Goal: Task Accomplishment & Management: Manage account settings

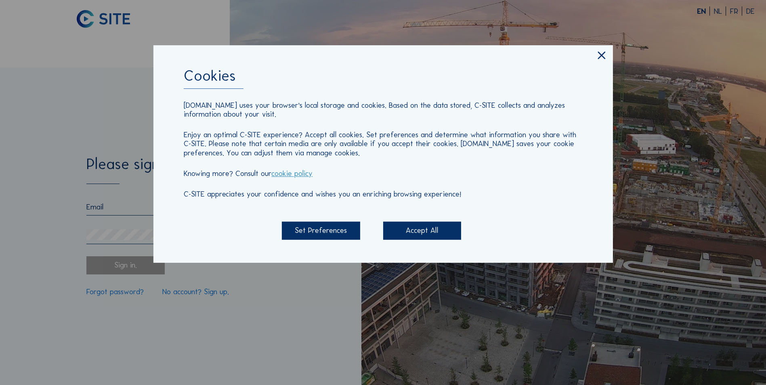
click at [419, 230] on div "Accept All" at bounding box center [422, 231] width 78 height 18
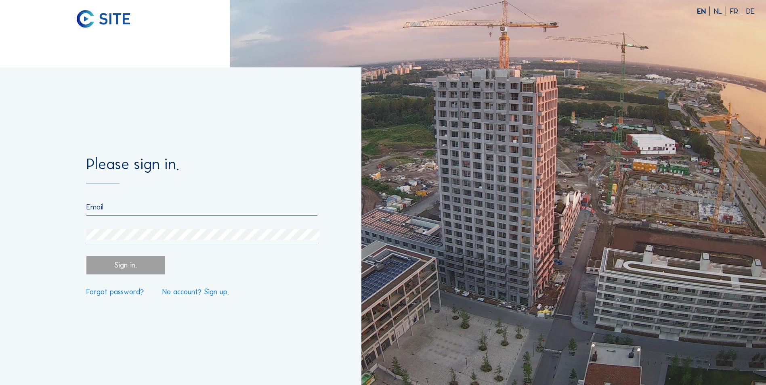
click at [187, 211] on input "email" at bounding box center [201, 206] width 231 height 9
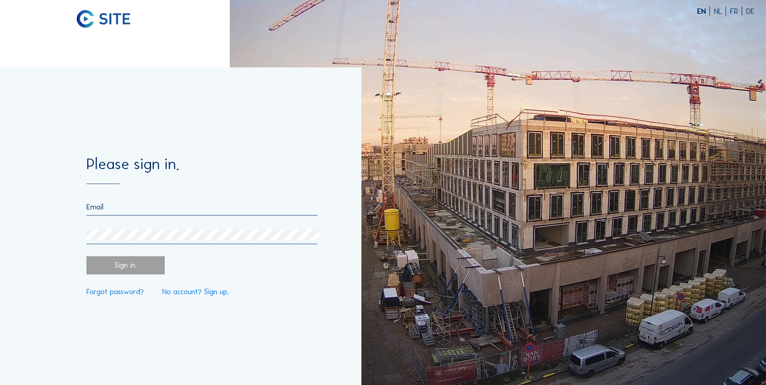
type input "[EMAIL_ADDRESS][PERSON_NAME][DOMAIN_NAME]"
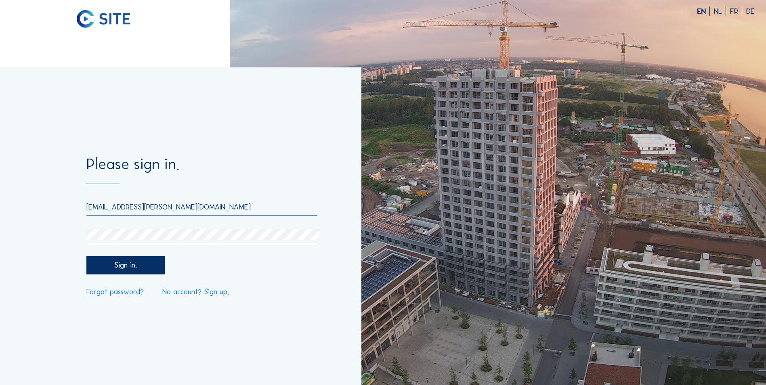
click at [121, 263] on div "Sign in." at bounding box center [125, 265] width 78 height 18
click at [36, 231] on div "Please sign in. [EMAIL_ADDRESS][PERSON_NAME][DOMAIN_NAME] Sign in. Forgot passw…" at bounding box center [180, 226] width 361 height 318
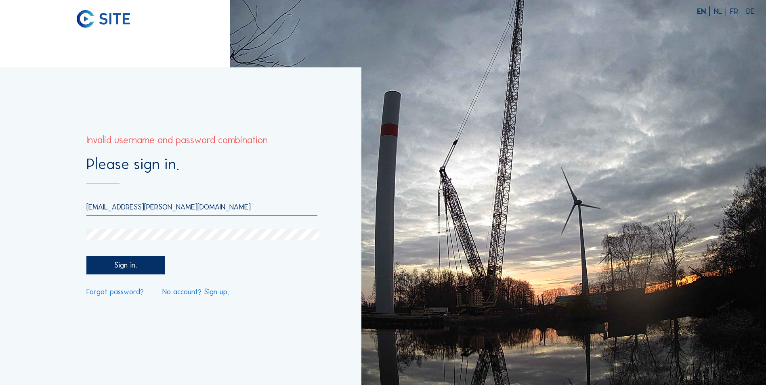
click at [144, 270] on div "Sign in." at bounding box center [125, 265] width 78 height 18
click at [230, 211] on input "[EMAIL_ADDRESS][PERSON_NAME][DOMAIN_NAME]" at bounding box center [201, 206] width 231 height 9
drag, startPoint x: 165, startPoint y: 207, endPoint x: 47, endPoint y: 205, distance: 118.3
click at [47, 205] on div "Please sign in. [EMAIL_ADDRESS][PERSON_NAME][DOMAIN_NAME] Sign in. Forgot passw…" at bounding box center [180, 226] width 361 height 318
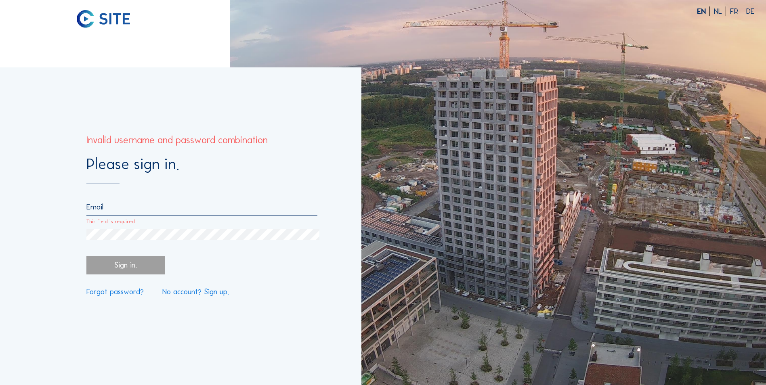
click at [138, 242] on div at bounding box center [201, 236] width 231 height 15
click at [134, 207] on input "This field is required" at bounding box center [201, 206] width 231 height 9
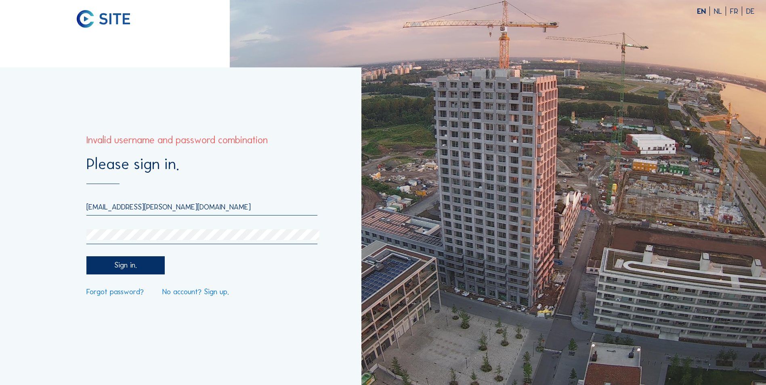
type input "[EMAIL_ADDRESS][DOMAIN_NAME]"
drag, startPoint x: 192, startPoint y: 205, endPoint x: -25, endPoint y: 203, distance: 216.7
click at [0, 203] on html "EN NL FR DE Please sign in. [EMAIL_ADDRESS][DOMAIN_NAME] Sign in. Forgot passwo…" at bounding box center [383, 192] width 766 height 385
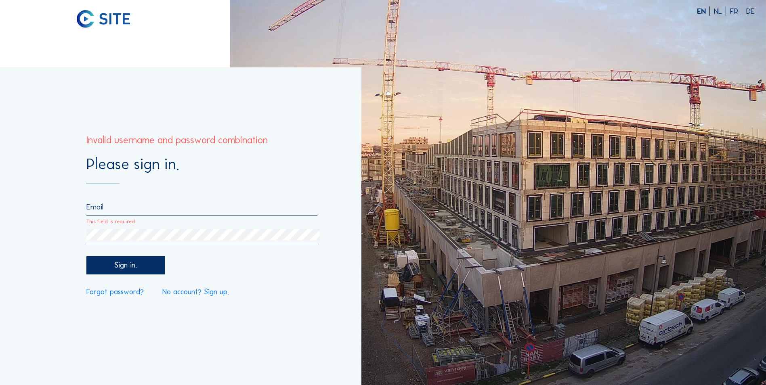
click at [130, 207] on input "This field is required" at bounding box center [201, 206] width 231 height 9
type input "[EMAIL_ADDRESS][DOMAIN_NAME]"
drag, startPoint x: 192, startPoint y: 205, endPoint x: -56, endPoint y: 175, distance: 250.0
click at [0, 175] on html "EN NL FR DE Please sign in. [EMAIL_ADDRESS][DOMAIN_NAME] Sign in. Forgot passwo…" at bounding box center [383, 192] width 766 height 385
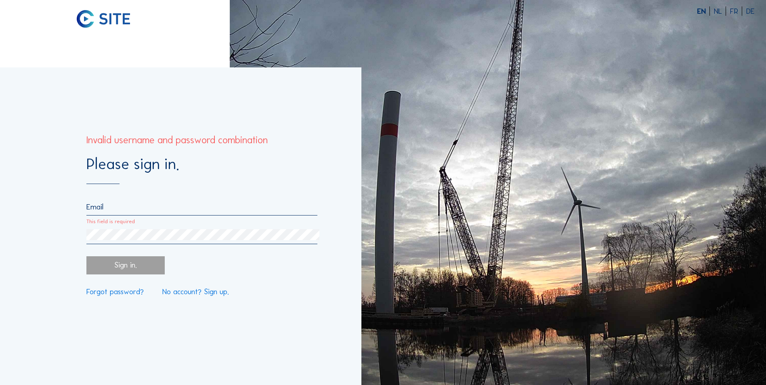
click at [211, 197] on form "Please sign in. This field is required Sign in. Forgot password? No account? Si…" at bounding box center [201, 226] width 231 height 139
drag, startPoint x: 174, startPoint y: 213, endPoint x: 185, endPoint y: 214, distance: 11.4
click at [175, 213] on div at bounding box center [201, 208] width 231 height 13
click at [100, 211] on input "This field is required" at bounding box center [201, 206] width 231 height 9
click at [128, 242] on div at bounding box center [201, 236] width 231 height 15
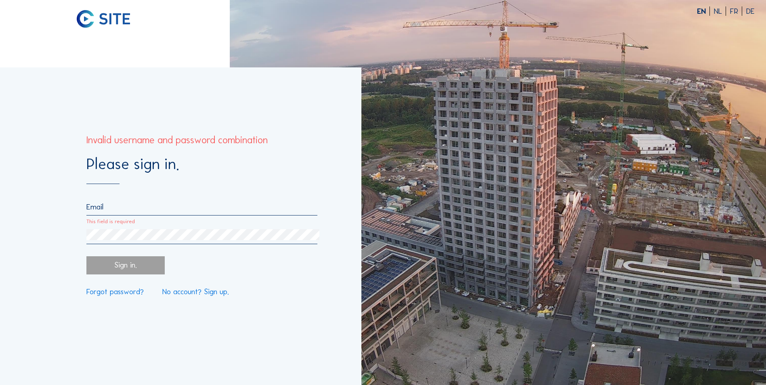
click at [132, 210] on input "This field is required" at bounding box center [201, 206] width 231 height 9
click at [126, 208] on input "This field is required" at bounding box center [201, 206] width 231 height 9
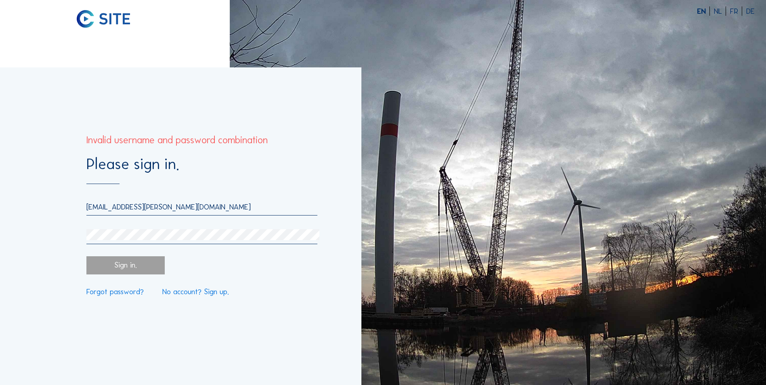
type input "[EMAIL_ADDRESS][PERSON_NAME][DOMAIN_NAME]"
click at [128, 265] on div "Sign in." at bounding box center [125, 265] width 78 height 18
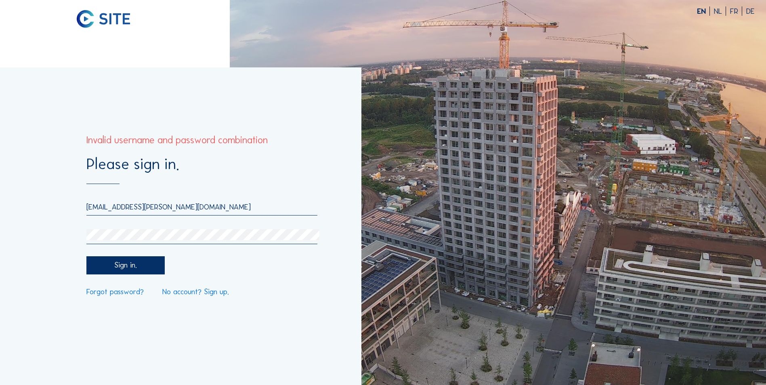
click at [42, 239] on div "Please sign in. [EMAIL_ADDRESS][PERSON_NAME][DOMAIN_NAME] Sign in. Forgot passw…" at bounding box center [180, 226] width 361 height 318
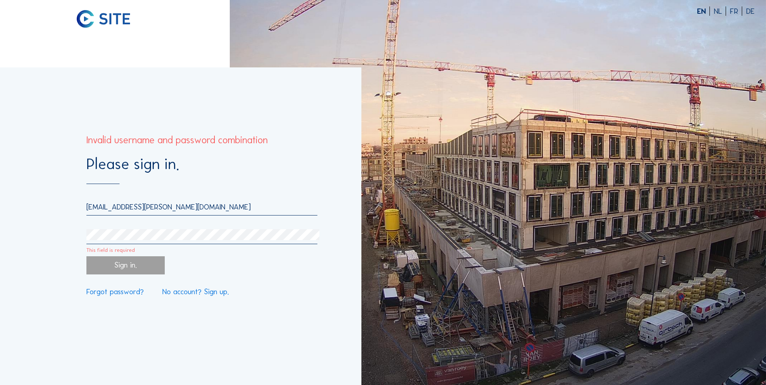
click at [122, 292] on link "Forgot password?" at bounding box center [114, 292] width 57 height 8
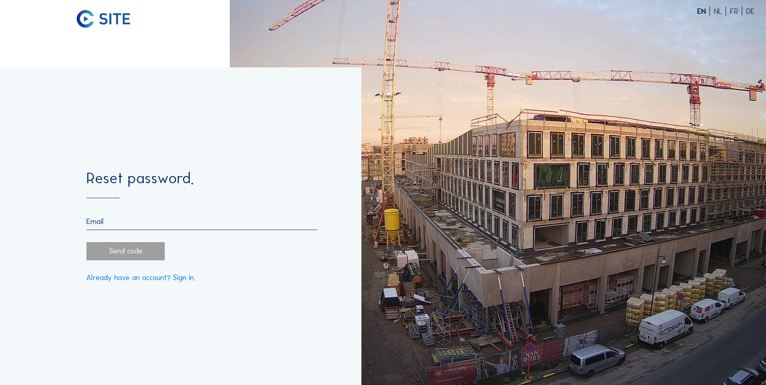
click at [129, 224] on input "email" at bounding box center [201, 221] width 231 height 9
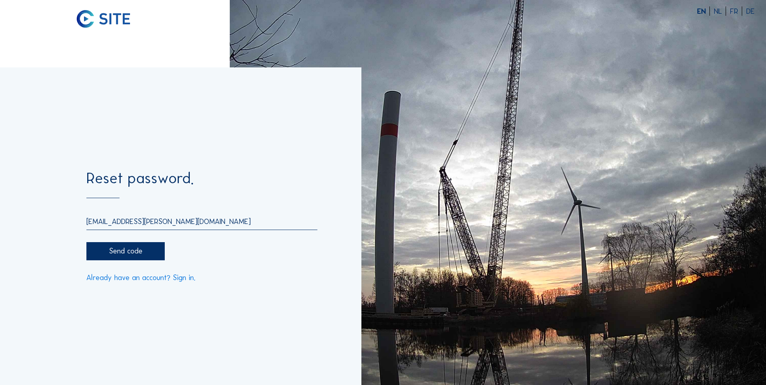
click at [135, 250] on div "Send code" at bounding box center [125, 251] width 78 height 18
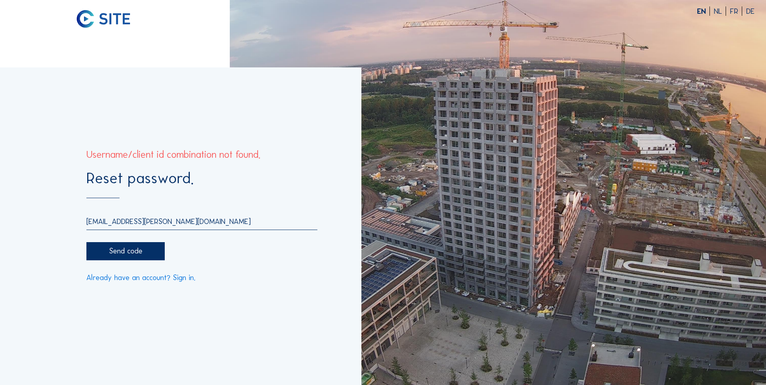
drag, startPoint x: 177, startPoint y: 221, endPoint x: 150, endPoint y: 226, distance: 27.5
click at [150, 226] on input "[EMAIL_ADDRESS][PERSON_NAME][DOMAIN_NAME]" at bounding box center [201, 221] width 231 height 9
type input "[EMAIL_ADDRESS][PERSON_NAME][DOMAIN_NAME]"
click at [139, 252] on div "Send code" at bounding box center [125, 251] width 78 height 18
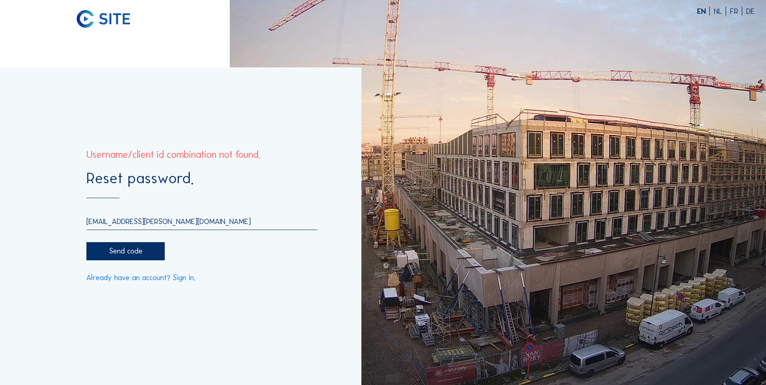
click at [221, 224] on input "[EMAIL_ADDRESS][PERSON_NAME][DOMAIN_NAME]" at bounding box center [201, 221] width 231 height 9
drag, startPoint x: 124, startPoint y: 222, endPoint x: 49, endPoint y: 224, distance: 75.1
click at [50, 222] on div "Reset password. [EMAIL_ADDRESS][PERSON_NAME][DOMAIN_NAME] Send code Already hav…" at bounding box center [180, 226] width 361 height 318
drag, startPoint x: 182, startPoint y: 316, endPoint x: 191, endPoint y: 316, distance: 8.9
click at [182, 316] on div "Reset password. [EMAIL_ADDRESS][PERSON_NAME][DOMAIN_NAME] Send code Already hav…" at bounding box center [180, 226] width 361 height 318
